Goal: Leave review/rating: Leave review/rating

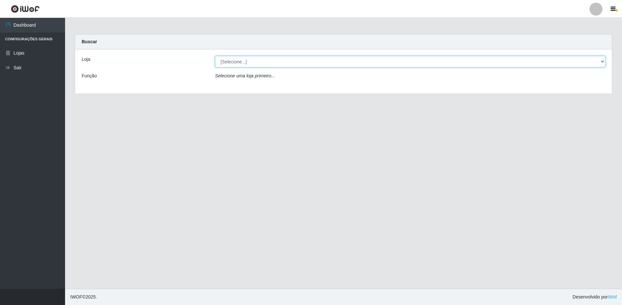
click at [233, 64] on select "[Selecione...] Extrabom - Loja 51 Gaivotas" at bounding box center [410, 61] width 391 height 11
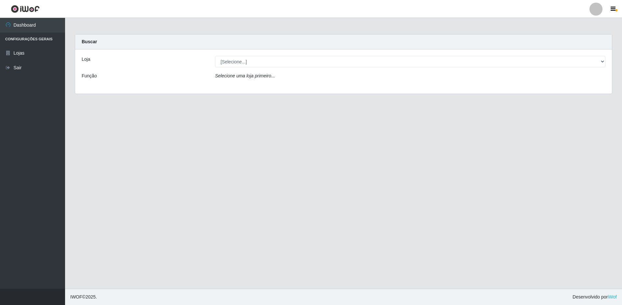
click at [256, 68] on div "Loja [Selecione...] Extrabom - Loja 51 Gaivotas Função Selecione uma loja prime…" at bounding box center [343, 71] width 537 height 44
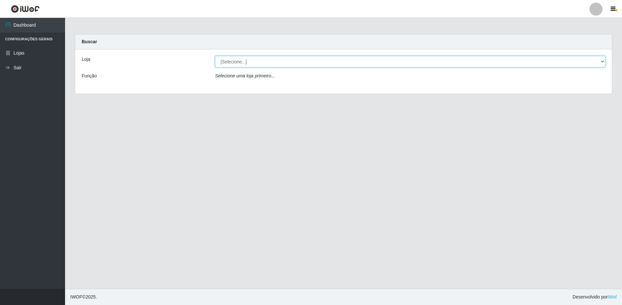
click at [256, 63] on select "[Selecione...] Extrabom - Loja 51 Gaivotas" at bounding box center [410, 61] width 391 height 11
select select "469"
click at [215, 56] on select "[Selecione...] Extrabom - Loja 51 Gaivotas" at bounding box center [410, 61] width 391 height 11
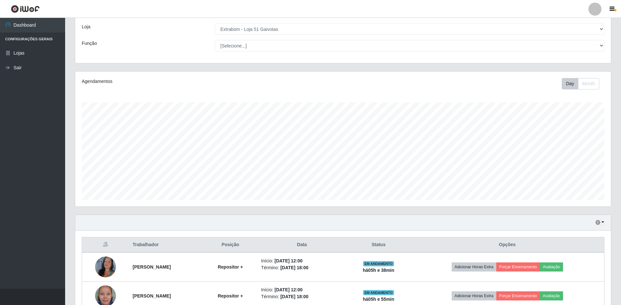
scroll to position [98, 0]
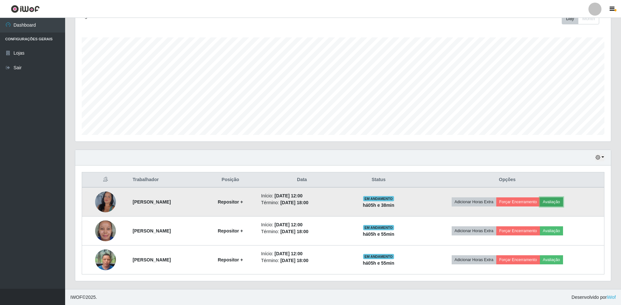
click at [562, 200] on button "Avaliação" at bounding box center [551, 202] width 23 height 9
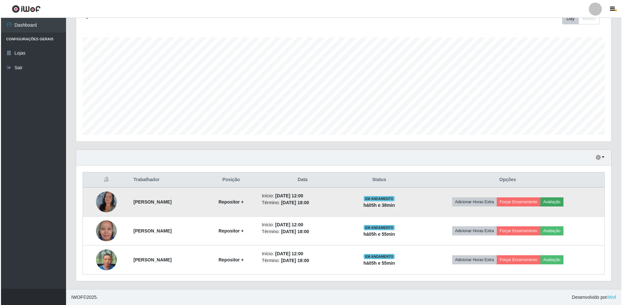
scroll to position [135, 532]
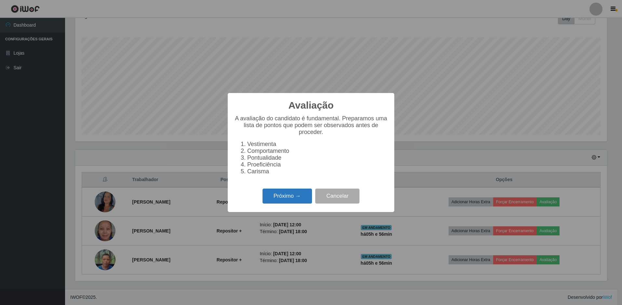
click at [293, 201] on button "Próximo →" at bounding box center [287, 196] width 49 height 15
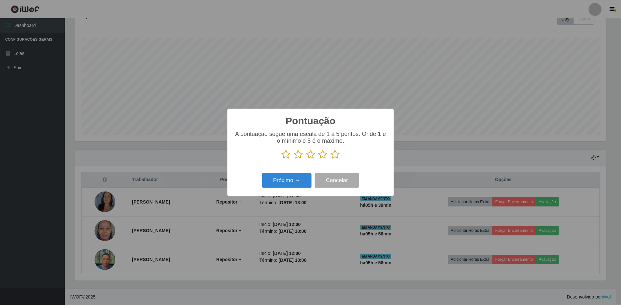
scroll to position [325421, 325024]
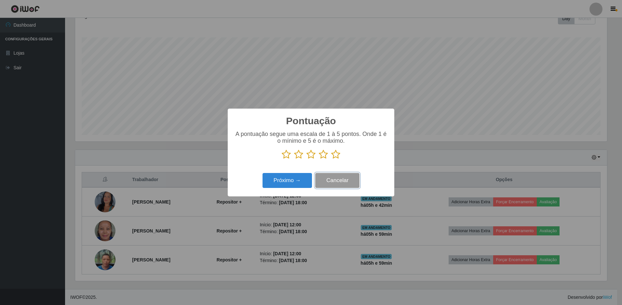
click at [341, 177] on button "Cancelar" at bounding box center [337, 180] width 44 height 15
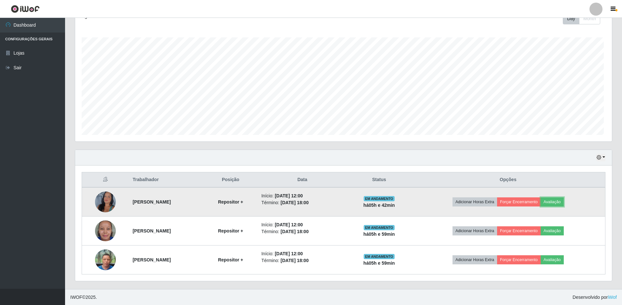
scroll to position [135, 536]
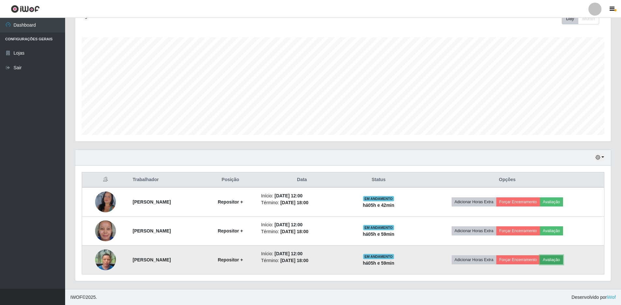
click at [563, 260] on button "Avaliação" at bounding box center [551, 260] width 23 height 9
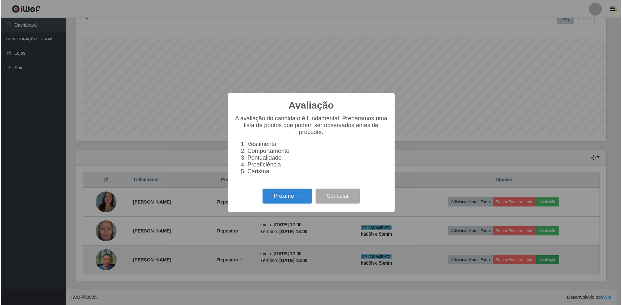
scroll to position [135, 532]
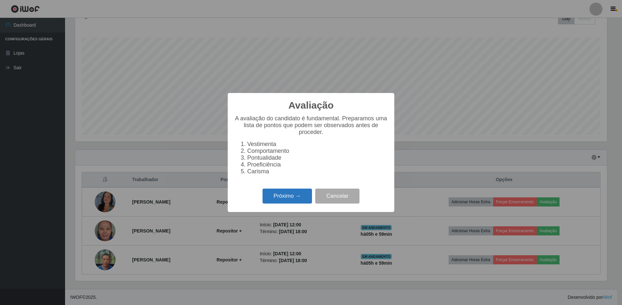
click at [296, 199] on button "Próximo →" at bounding box center [287, 196] width 49 height 15
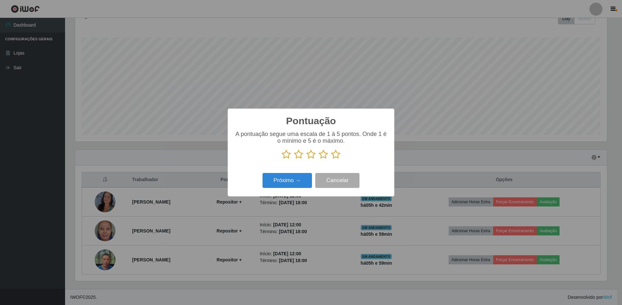
click at [337, 155] on icon at bounding box center [335, 155] width 9 height 10
click at [331, 160] on input "radio" at bounding box center [331, 160] width 0 height 0
click at [284, 181] on button "Próximo →" at bounding box center [287, 180] width 49 height 15
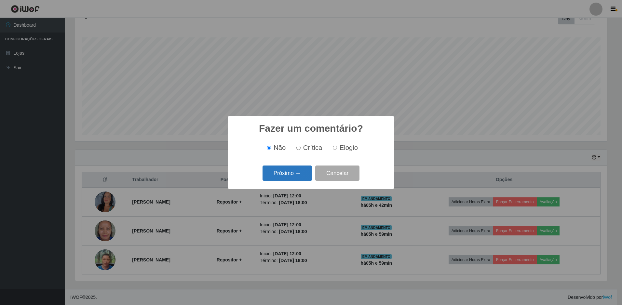
click at [300, 174] on button "Próximo →" at bounding box center [287, 173] width 49 height 15
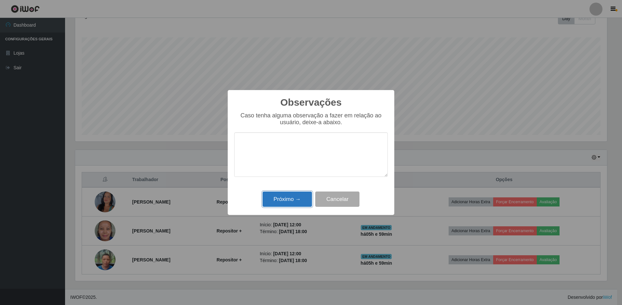
click at [301, 200] on button "Próximo →" at bounding box center [287, 199] width 49 height 15
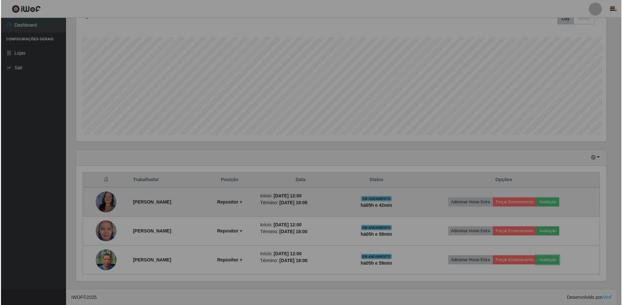
scroll to position [135, 536]
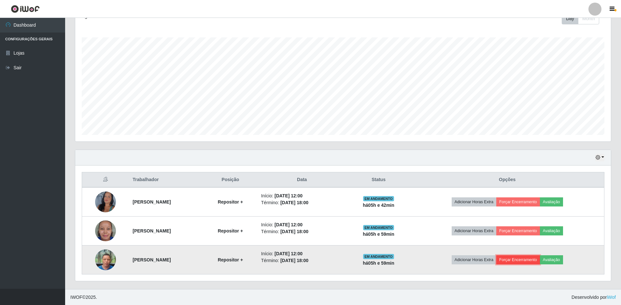
click at [525, 260] on button "Forçar Encerramento" at bounding box center [518, 260] width 44 height 9
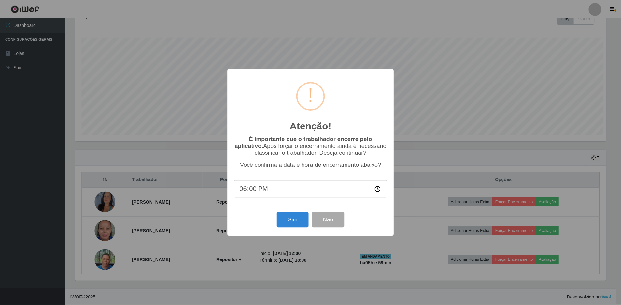
scroll to position [135, 532]
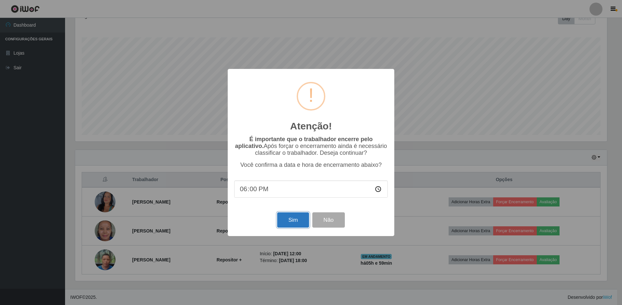
click at [301, 218] on button "Sim" at bounding box center [293, 220] width 32 height 15
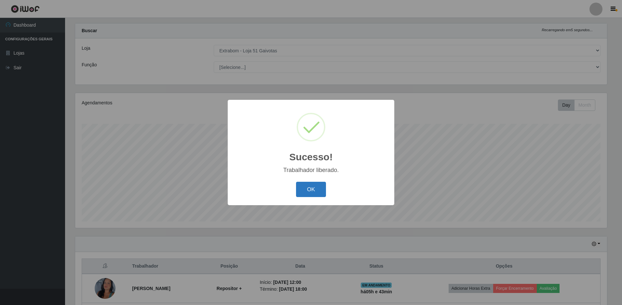
click at [301, 188] on button "OK" at bounding box center [311, 189] width 30 height 15
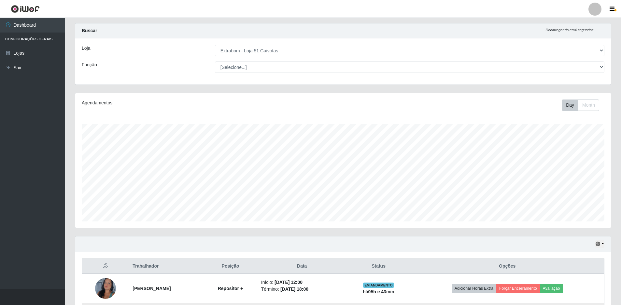
scroll to position [44, 0]
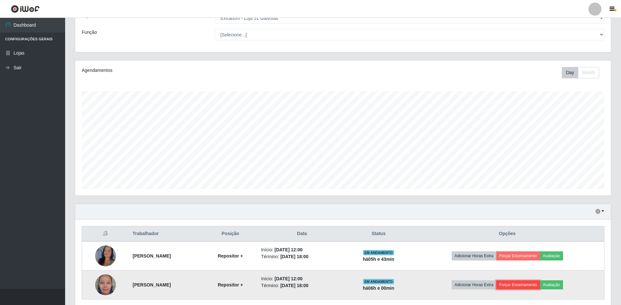
click at [515, 286] on button "Forçar Encerramento" at bounding box center [518, 285] width 44 height 9
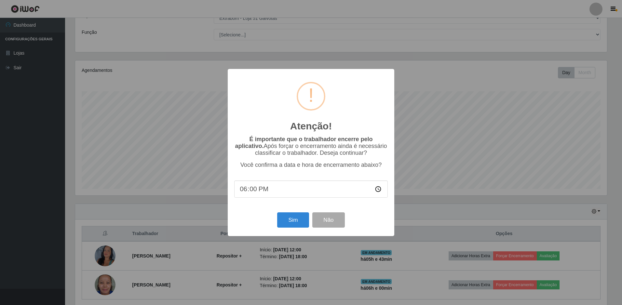
click at [356, 222] on div "Sim Não" at bounding box center [311, 220] width 154 height 19
drag, startPoint x: 345, startPoint y: 219, endPoint x: 356, endPoint y: 227, distance: 14.0
click at [344, 219] on button "Não" at bounding box center [329, 220] width 32 height 15
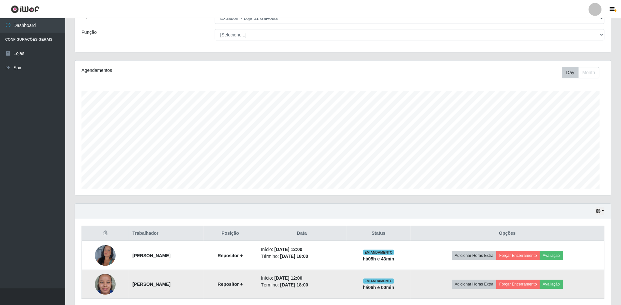
scroll to position [135, 536]
click at [563, 284] on button "Avaliação" at bounding box center [551, 285] width 23 height 9
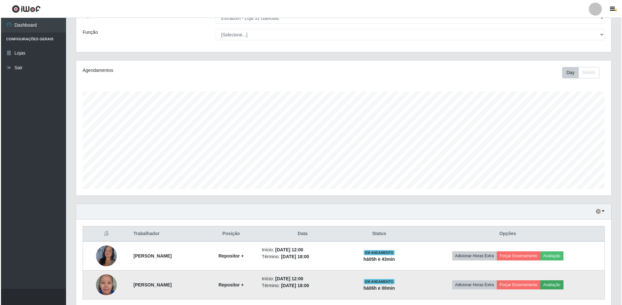
scroll to position [135, 532]
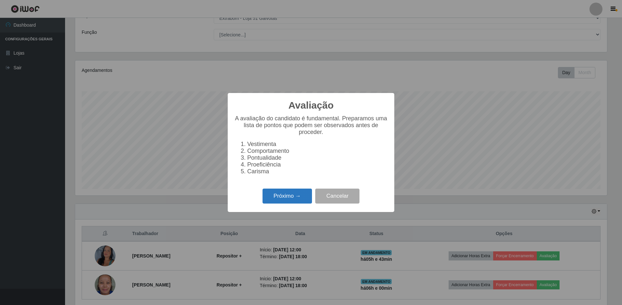
click at [300, 201] on button "Próximo →" at bounding box center [287, 196] width 49 height 15
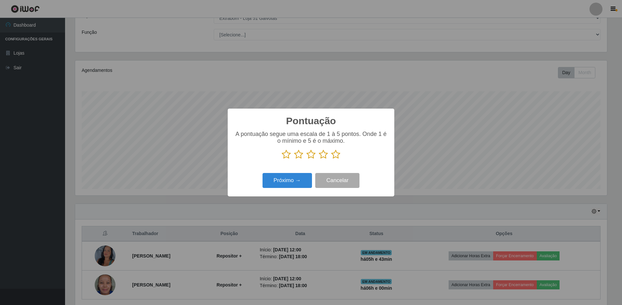
click at [336, 155] on icon at bounding box center [335, 155] width 9 height 10
click at [331, 160] on input "radio" at bounding box center [331, 160] width 0 height 0
click at [295, 177] on button "Próximo →" at bounding box center [287, 180] width 49 height 15
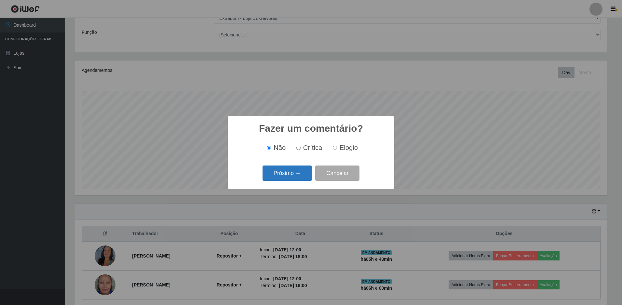
click at [291, 175] on button "Próximo →" at bounding box center [287, 173] width 49 height 15
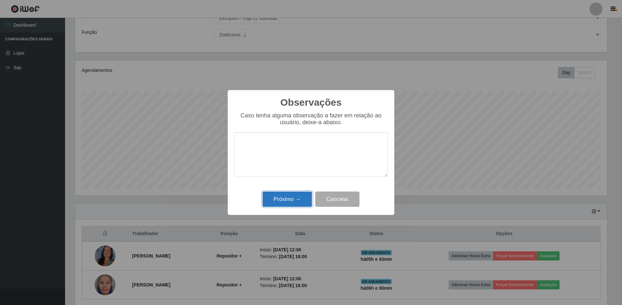
click at [306, 198] on button "Próximo →" at bounding box center [287, 199] width 49 height 15
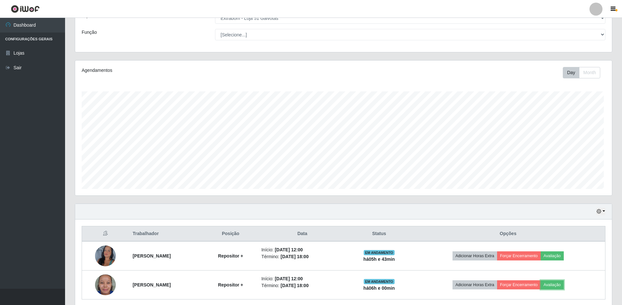
scroll to position [135, 536]
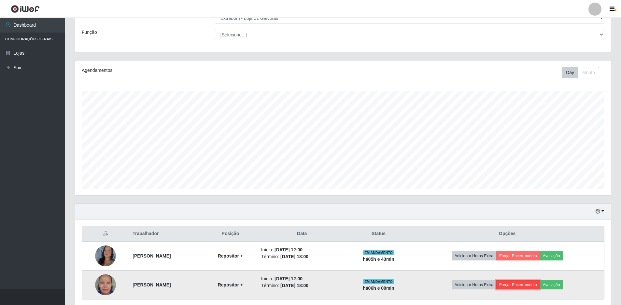
click at [519, 285] on button "Forçar Encerramento" at bounding box center [518, 285] width 44 height 9
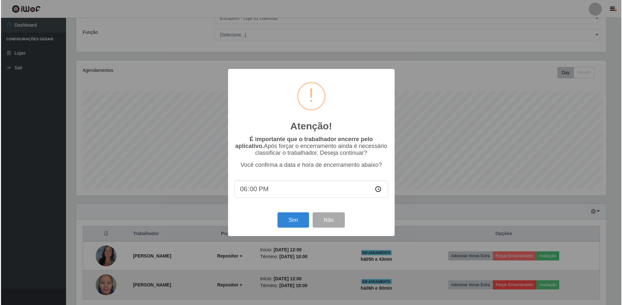
scroll to position [0, 0]
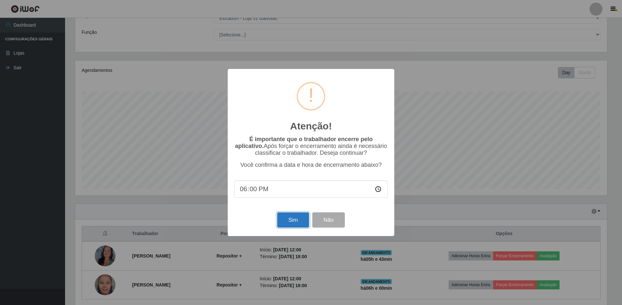
click at [286, 221] on button "Sim" at bounding box center [293, 220] width 32 height 15
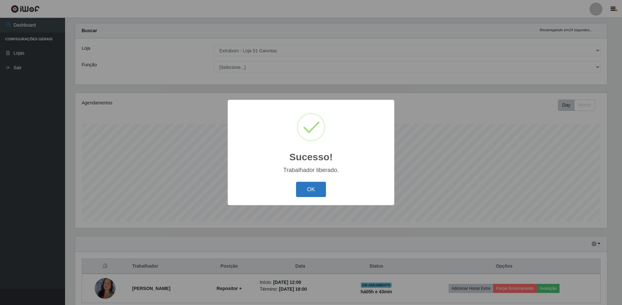
click at [311, 188] on button "OK" at bounding box center [311, 189] width 30 height 15
